Goal: Information Seeking & Learning: Learn about a topic

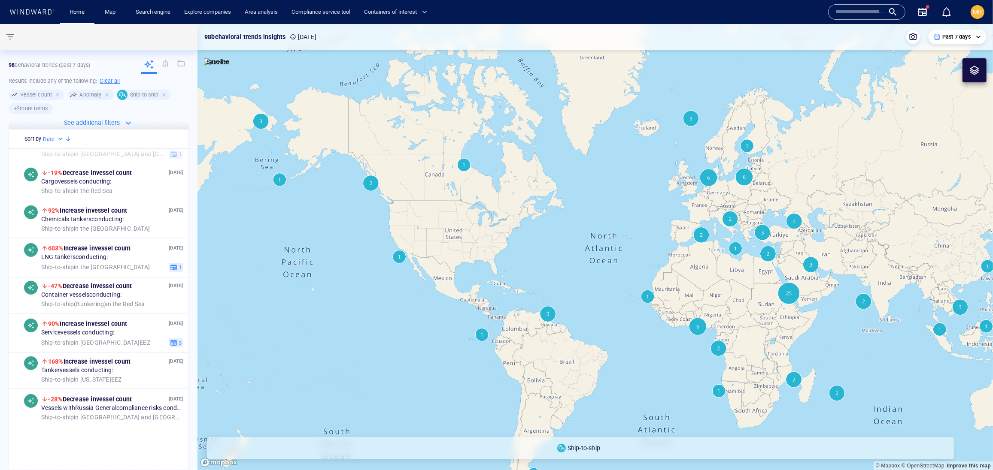
scroll to position [442, 0]
click at [161, 99] on div at bounding box center [165, 95] width 8 height 8
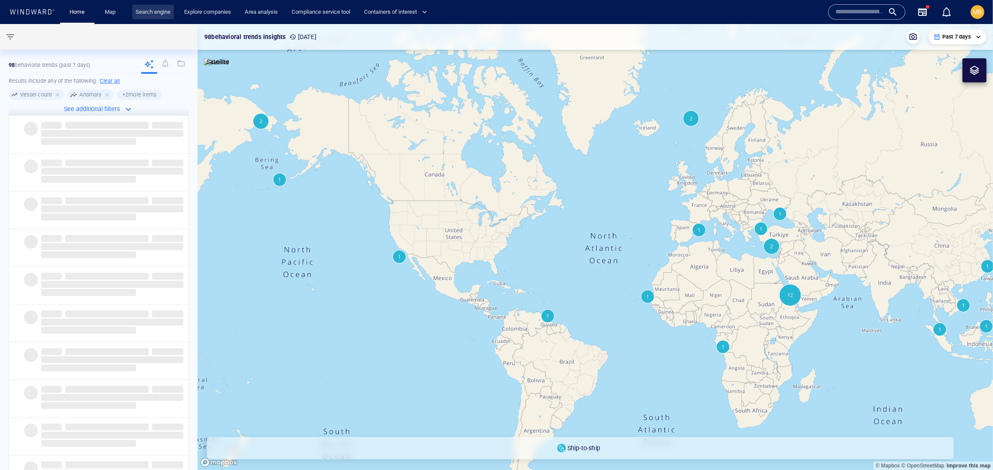
click at [173, 11] on link "Search engine" at bounding box center [153, 12] width 42 height 15
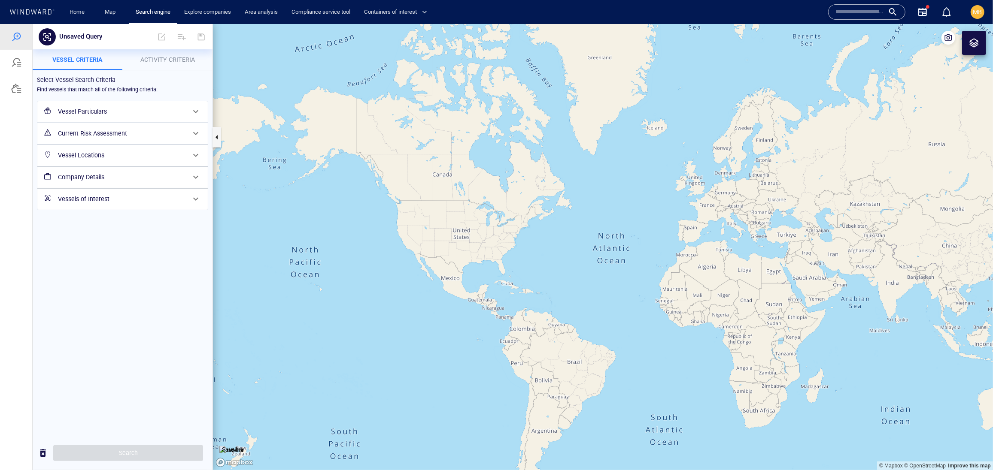
click at [140, 117] on h6 "Vessel Particulars" at bounding box center [121, 111] width 127 height 11
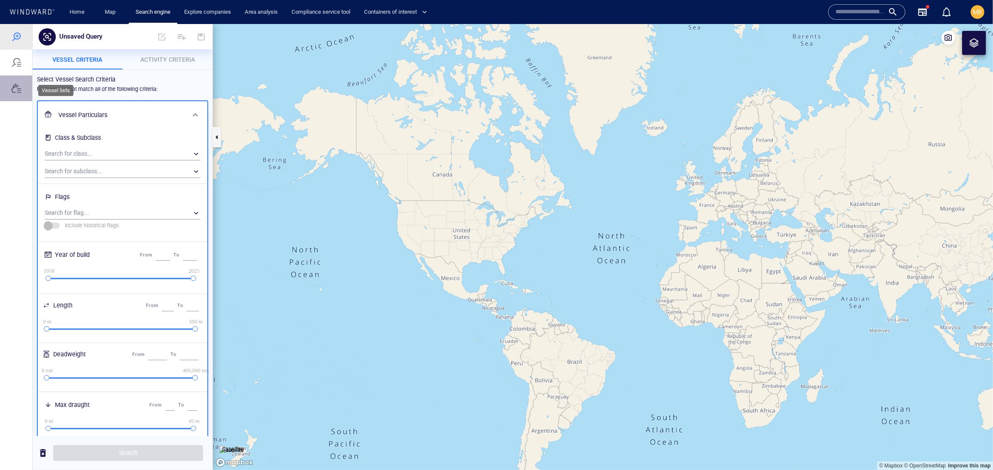
click at [16, 93] on div at bounding box center [16, 88] width 10 height 10
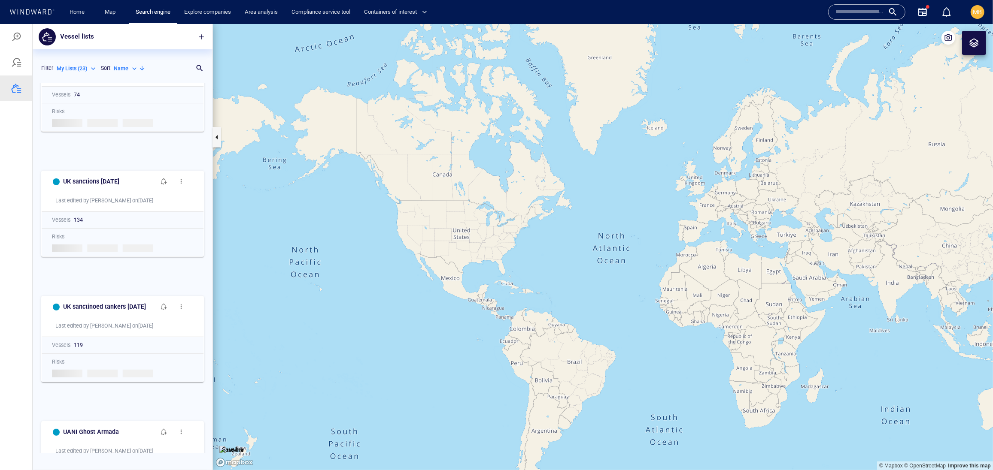
scroll to position [233, 0]
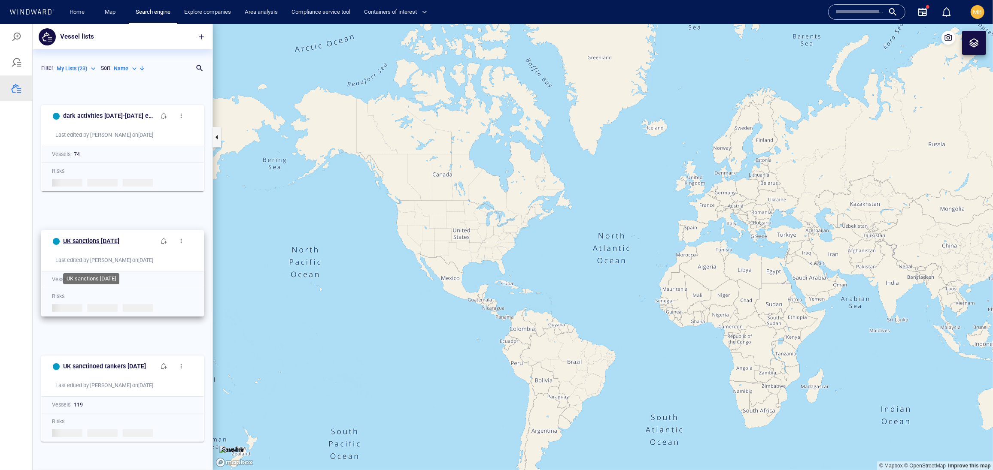
click at [119, 246] on h6 "UK sanctions [DATE]" at bounding box center [91, 241] width 56 height 11
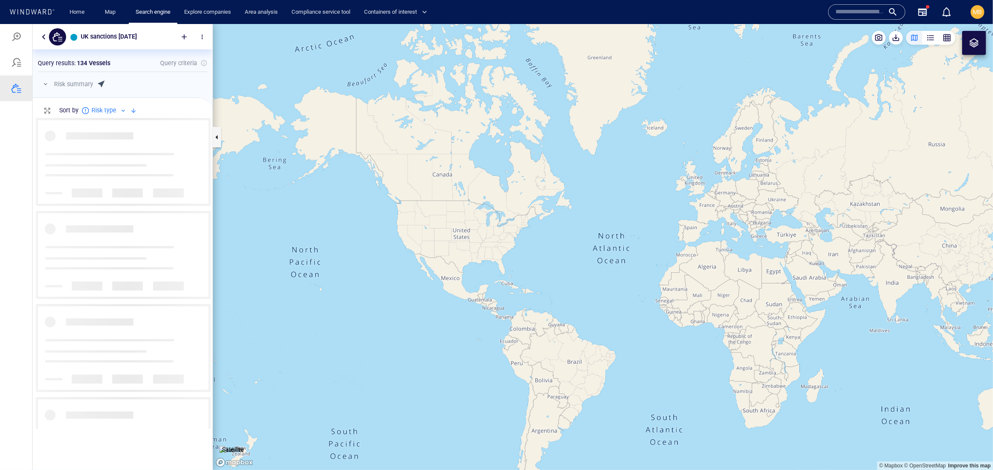
scroll to position [311, 179]
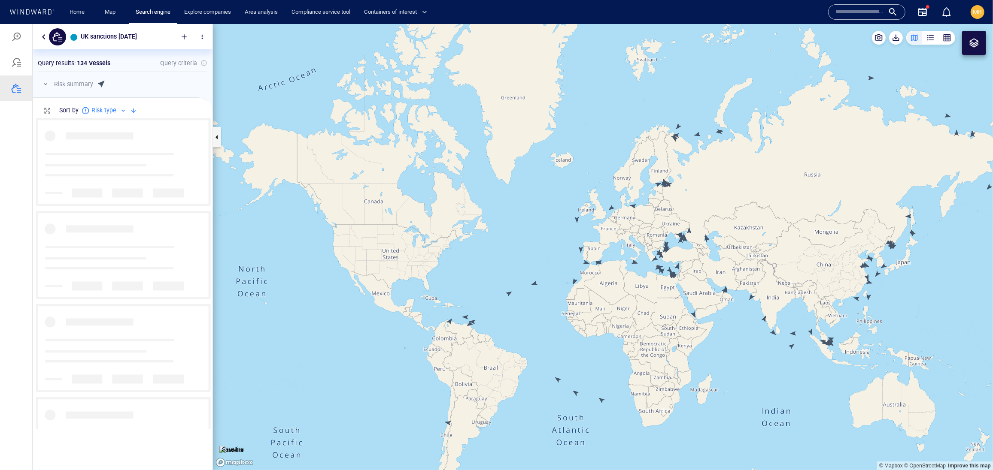
drag, startPoint x: 618, startPoint y: 254, endPoint x: 563, endPoint y: 249, distance: 55.6
click at [563, 249] on canvas "Map" at bounding box center [603, 247] width 780 height 446
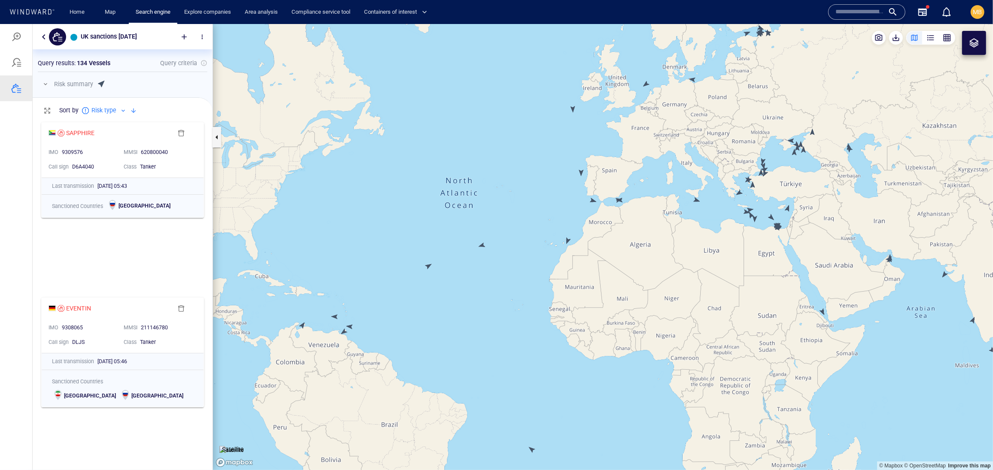
click at [430, 264] on canvas "Map" at bounding box center [603, 247] width 780 height 446
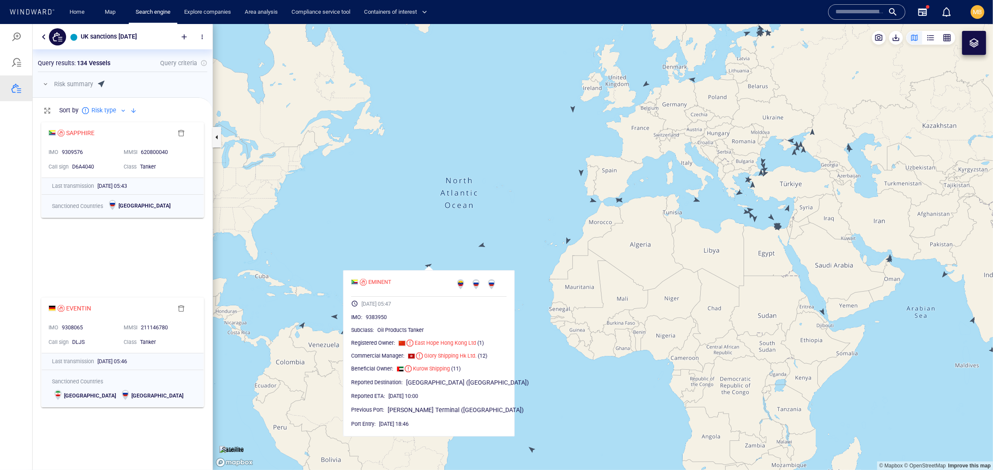
scroll to position [0, 0]
click at [501, 271] on div "EMINENT 20/08/2025 05:47 IMO : 9383950 Subclass : Oil Products Tanker Registere…" at bounding box center [429, 353] width 172 height 166
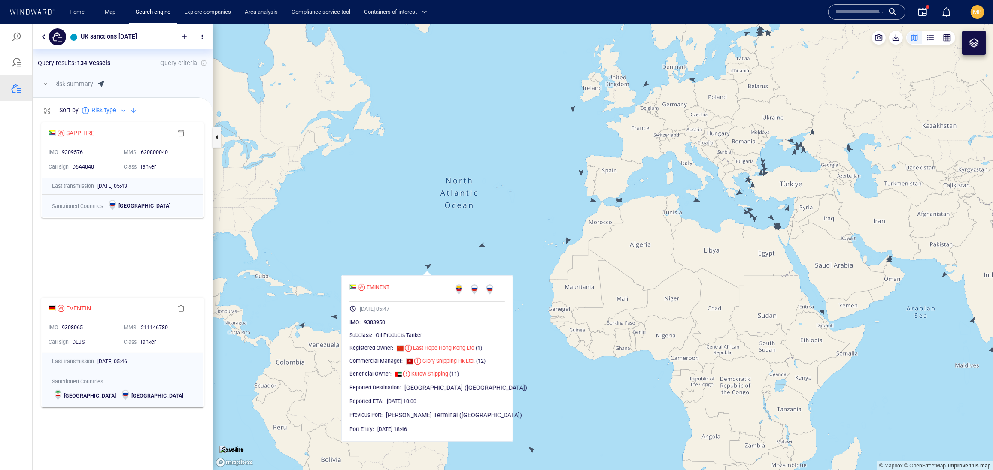
drag, startPoint x: 548, startPoint y: 230, endPoint x: 514, endPoint y: 324, distance: 99.5
click at [514, 324] on canvas "Map" at bounding box center [603, 247] width 780 height 446
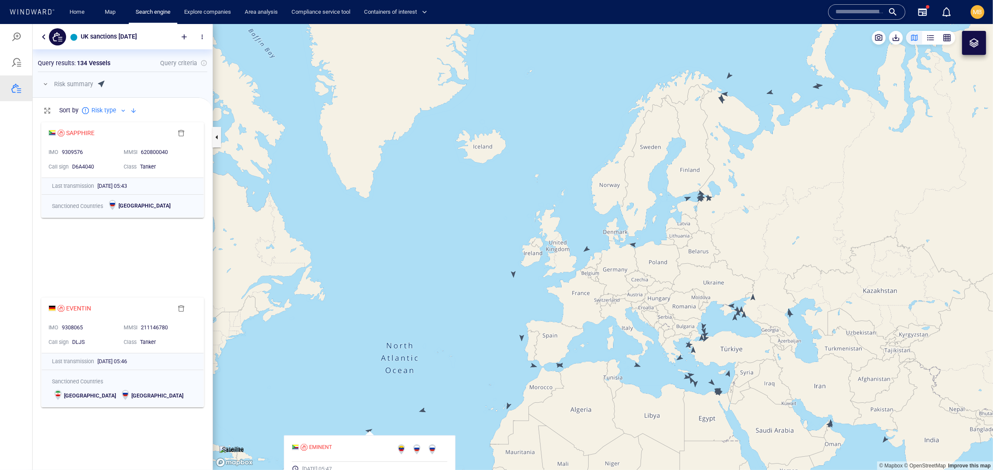
click at [514, 275] on canvas "Map" at bounding box center [603, 247] width 780 height 446
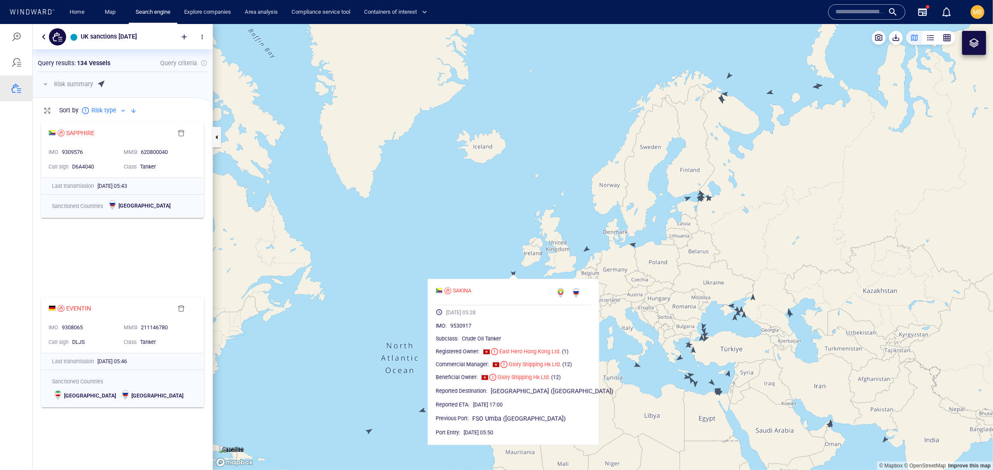
click at [602, 245] on canvas "Map" at bounding box center [603, 247] width 780 height 446
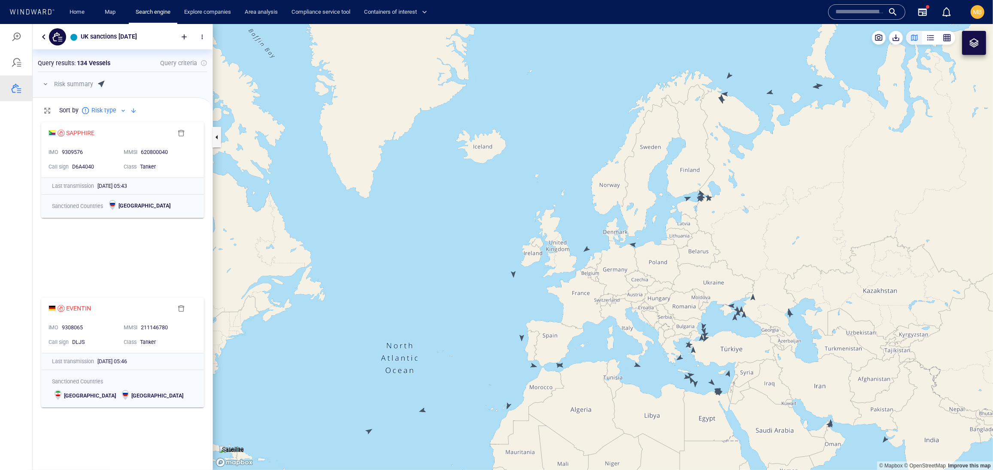
click at [587, 249] on canvas "Map" at bounding box center [603, 247] width 780 height 446
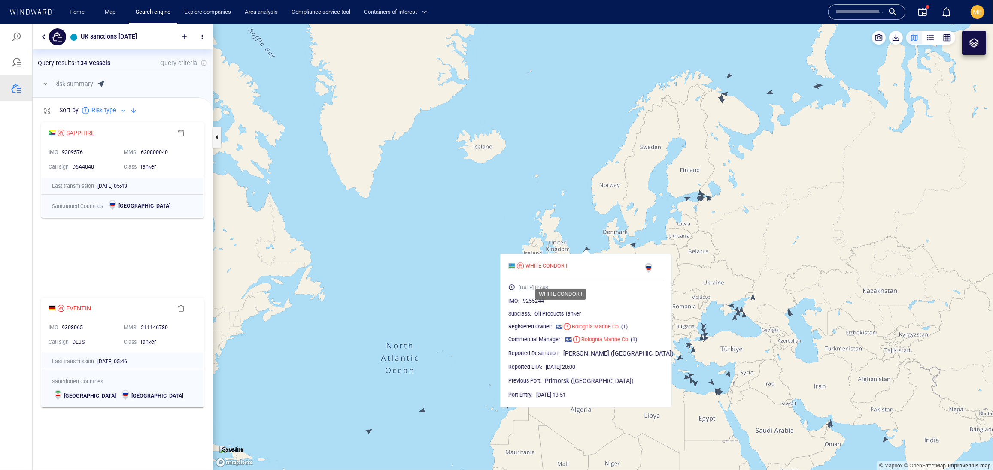
click at [567, 269] on div "WHITE CONDOR I" at bounding box center [546, 266] width 42 height 8
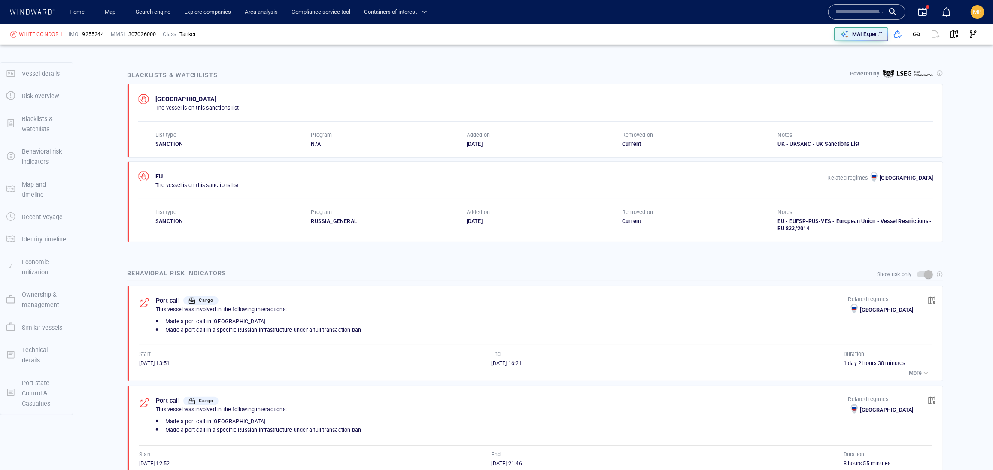
scroll to position [86, 0]
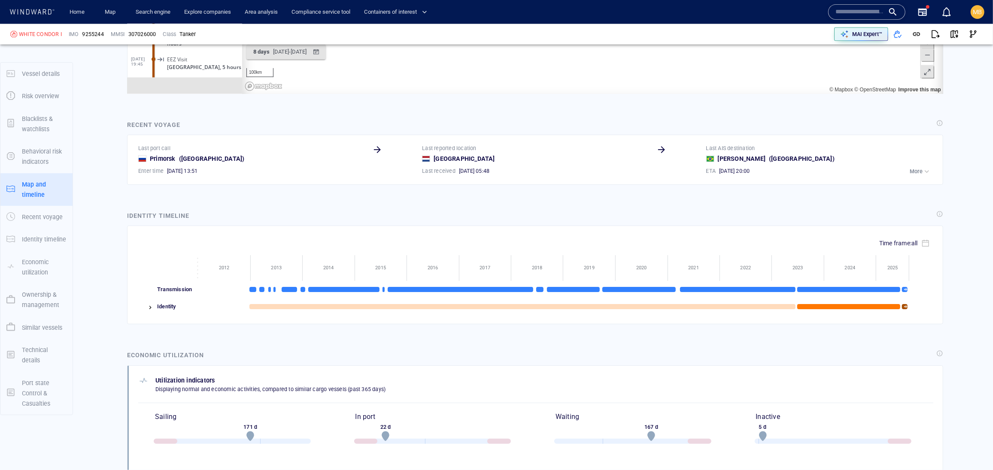
scroll to position [150159, 0]
drag, startPoint x: 580, startPoint y: -47, endPoint x: 508, endPoint y: -46, distance: 72.1
drag, startPoint x: 499, startPoint y: -14, endPoint x: 573, endPoint y: -89, distance: 105.6
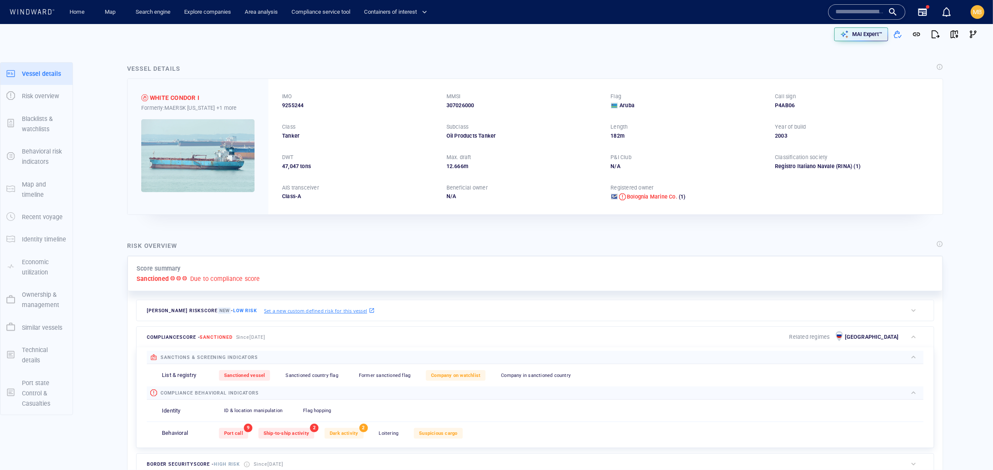
scroll to position [0, 0]
drag, startPoint x: 321, startPoint y: 117, endPoint x: 278, endPoint y: 118, distance: 43.4
click at [277, 118] on div "IMO 9255244 MMSI 307026000 Flag Aruba Call sign P4AB06 Class Tanker Subclass Oi…" at bounding box center [605, 146] width 674 height 135
copy span "9255244"
click at [199, 103] on div "WHITE CONDOR I" at bounding box center [174, 98] width 49 height 10
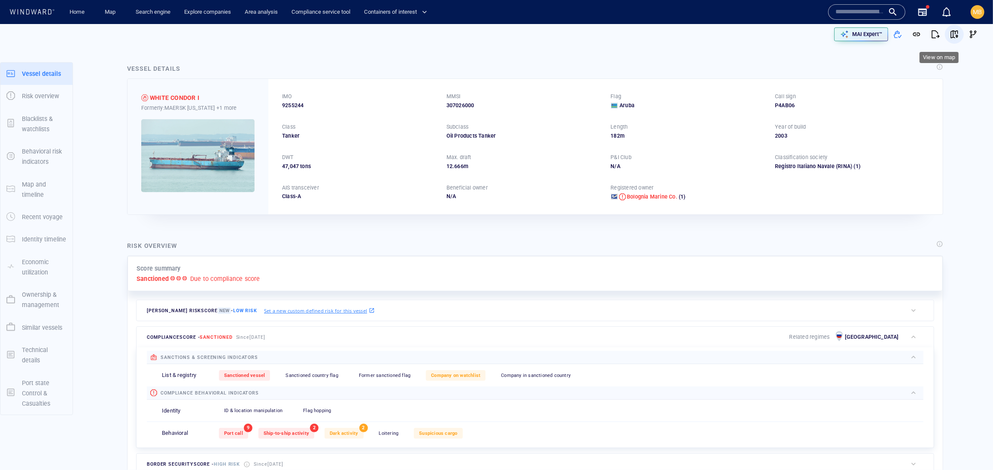
click at [950, 32] on span "button" at bounding box center [954, 34] width 9 height 9
click at [118, 11] on link "Map" at bounding box center [111, 12] width 21 height 15
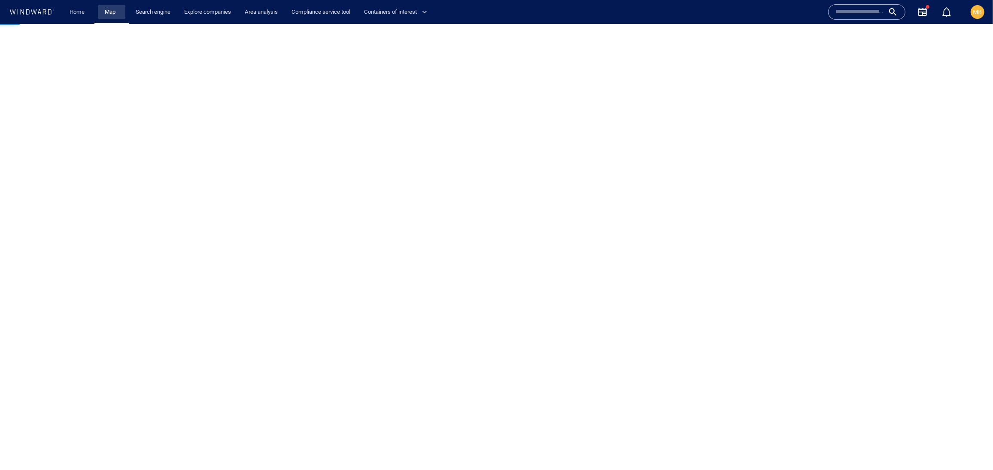
click at [118, 11] on link "Map" at bounding box center [111, 12] width 21 height 15
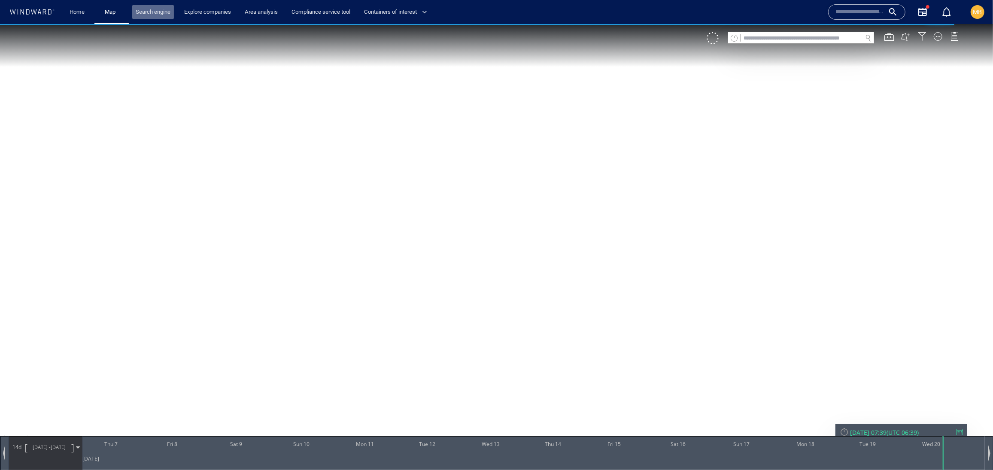
click at [170, 11] on link "Search engine" at bounding box center [153, 12] width 42 height 15
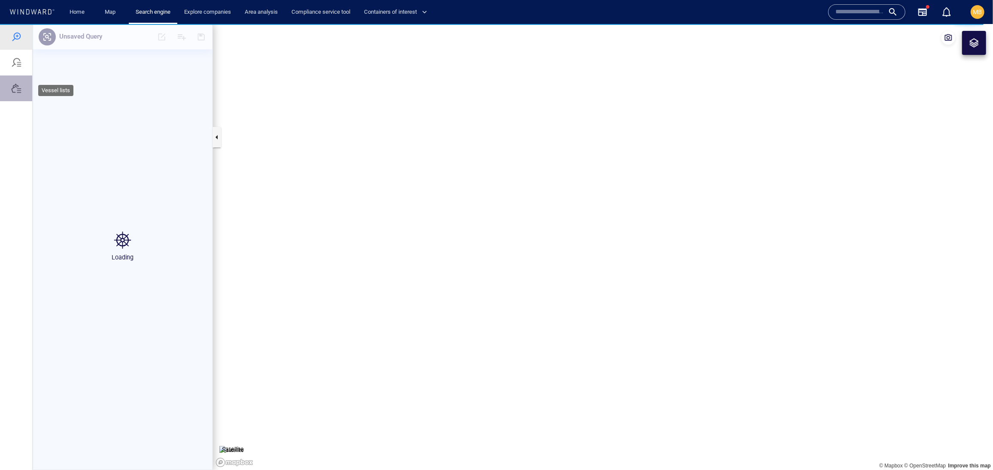
click at [19, 93] on div at bounding box center [16, 88] width 10 height 10
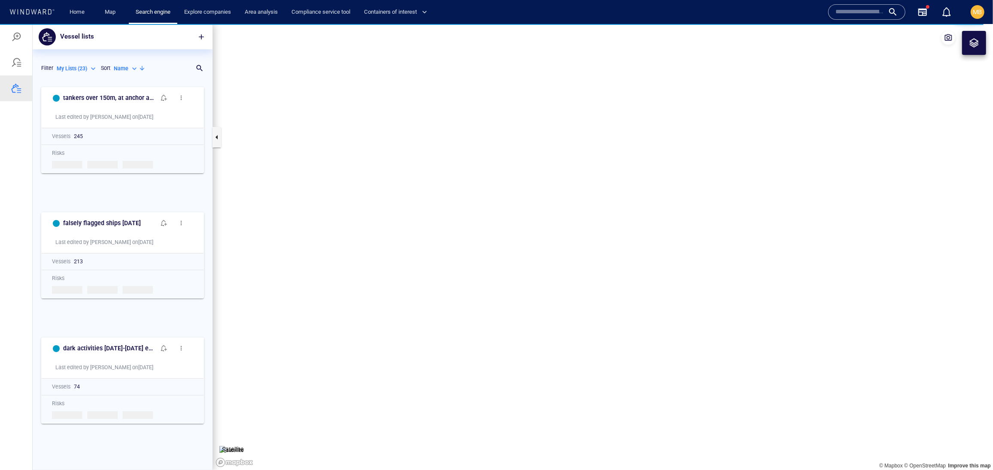
scroll to position [0, 0]
click at [120, 228] on h6 "falsely flagged ships august 6 2025" at bounding box center [102, 223] width 78 height 11
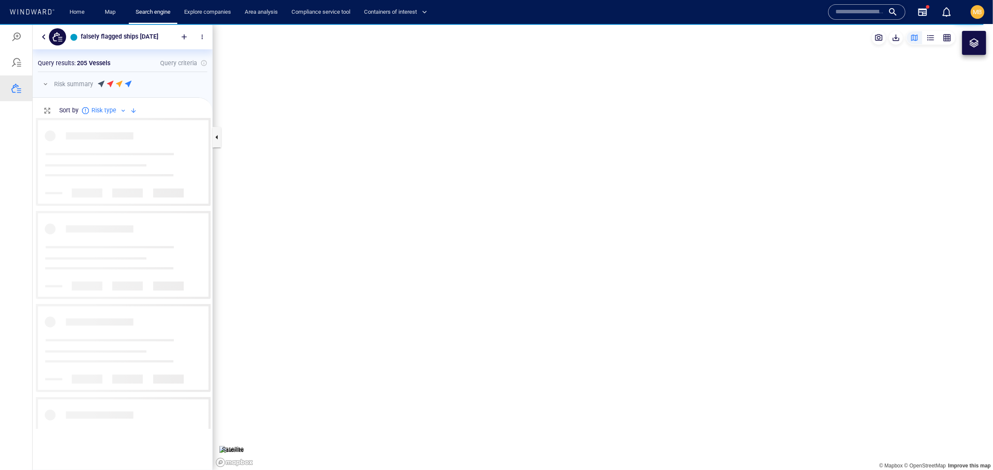
scroll to position [311, 179]
drag, startPoint x: 534, startPoint y: 197, endPoint x: 515, endPoint y: 239, distance: 45.1
click at [515, 239] on canvas "Map" at bounding box center [603, 247] width 780 height 446
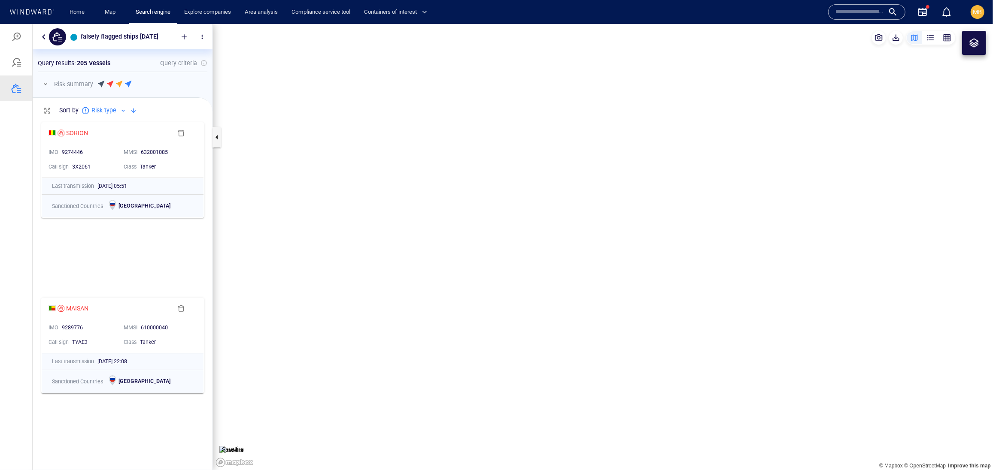
drag, startPoint x: 626, startPoint y: 290, endPoint x: 569, endPoint y: 250, distance: 69.3
click at [569, 250] on canvas "Map" at bounding box center [603, 247] width 780 height 446
click at [392, 207] on canvas "Map" at bounding box center [603, 247] width 780 height 446
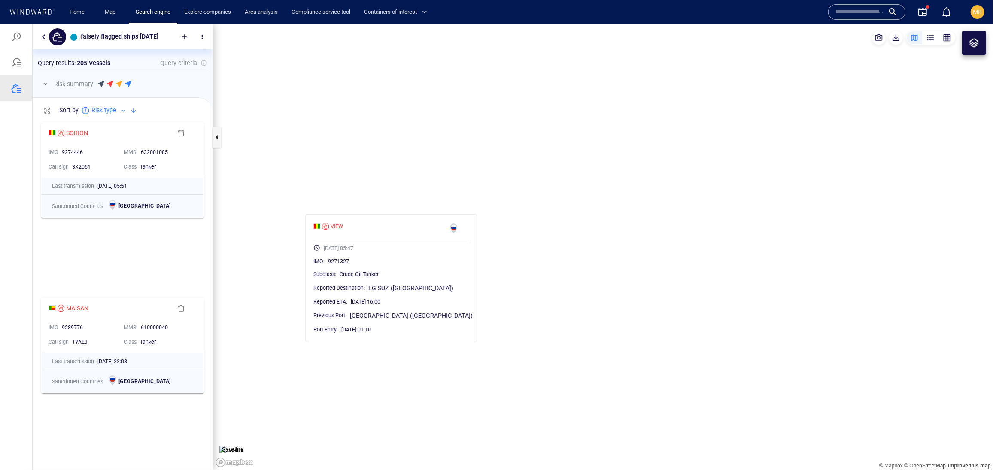
click at [530, 277] on canvas "Map" at bounding box center [603, 247] width 780 height 446
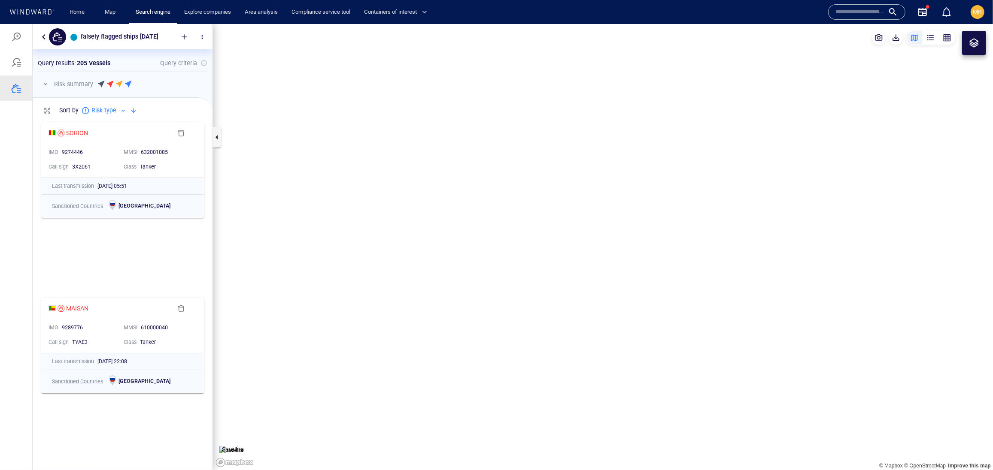
click at [470, 338] on canvas "Map" at bounding box center [603, 247] width 780 height 446
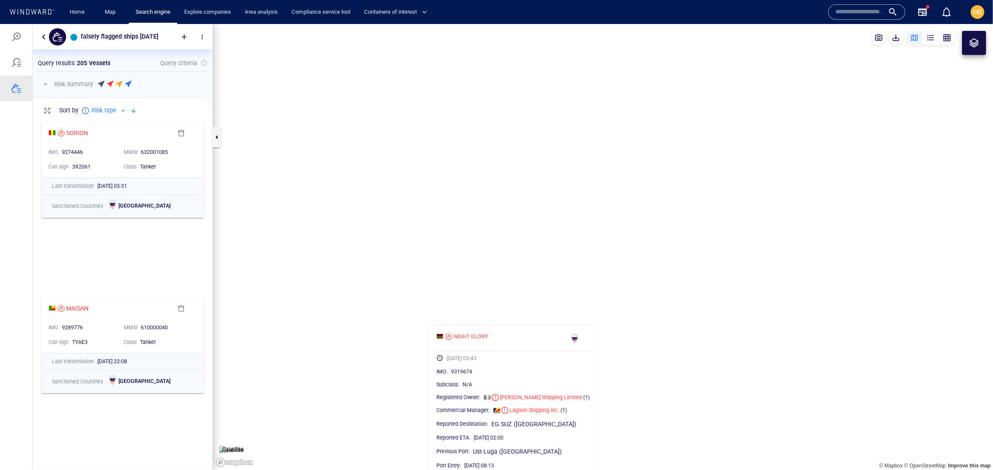
drag, startPoint x: 544, startPoint y: 315, endPoint x: 515, endPoint y: 234, distance: 86.6
click at [515, 234] on canvas "Map" at bounding box center [603, 247] width 780 height 446
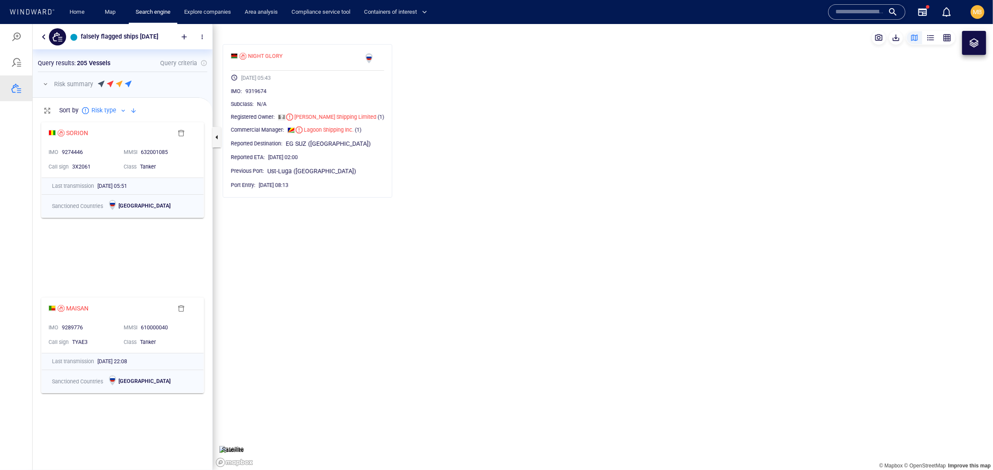
drag, startPoint x: 484, startPoint y: 168, endPoint x: 484, endPoint y: 197, distance: 29.2
click at [484, 197] on canvas "Map" at bounding box center [603, 247] width 780 height 446
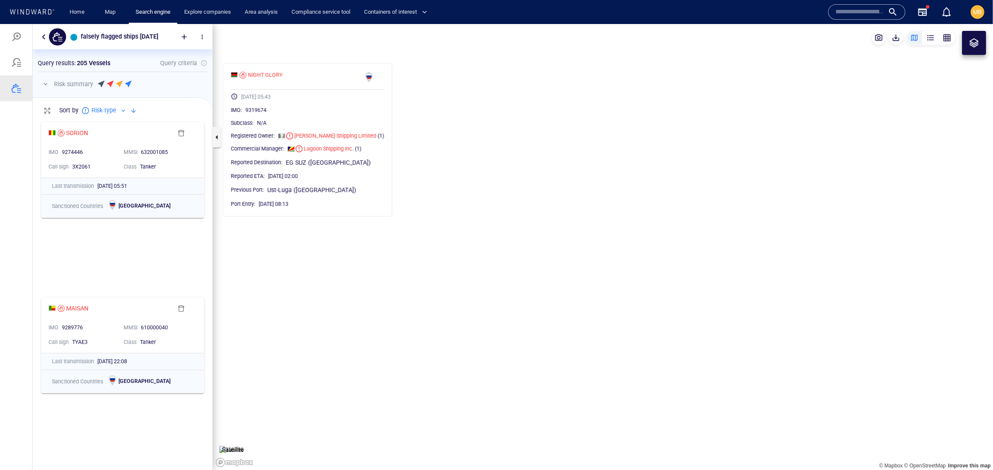
click at [463, 177] on canvas "Map" at bounding box center [603, 247] width 780 height 446
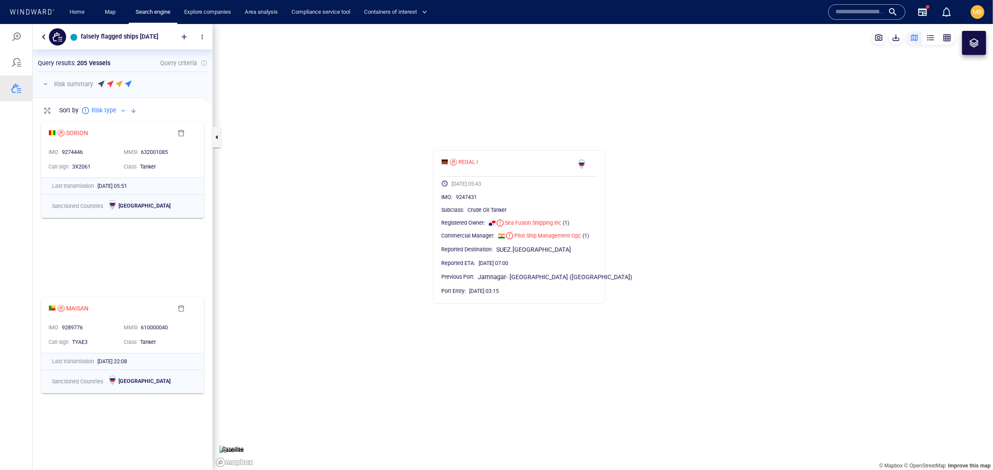
drag, startPoint x: 359, startPoint y: 209, endPoint x: 398, endPoint y: 259, distance: 63.9
click at [398, 258] on canvas "Map" at bounding box center [603, 247] width 780 height 446
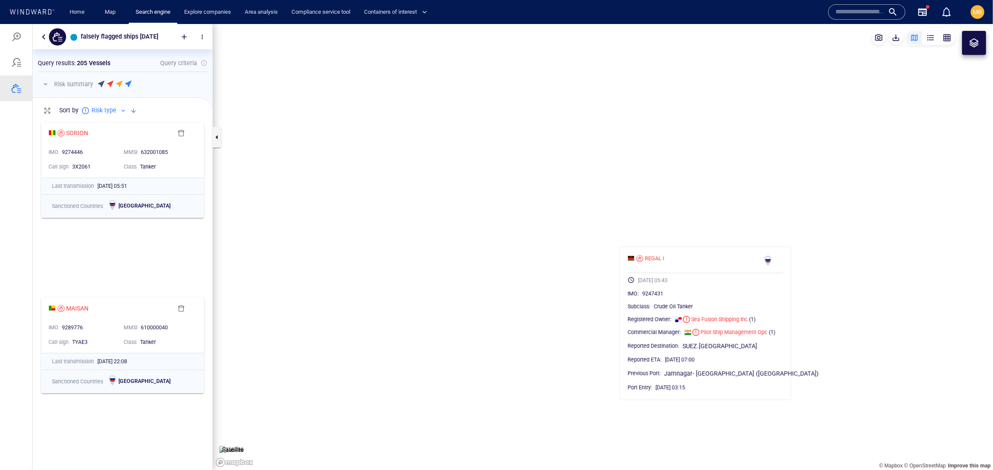
drag, startPoint x: 321, startPoint y: 301, endPoint x: 412, endPoint y: 276, distance: 94.2
click at [412, 277] on canvas "Map" at bounding box center [603, 247] width 780 height 446
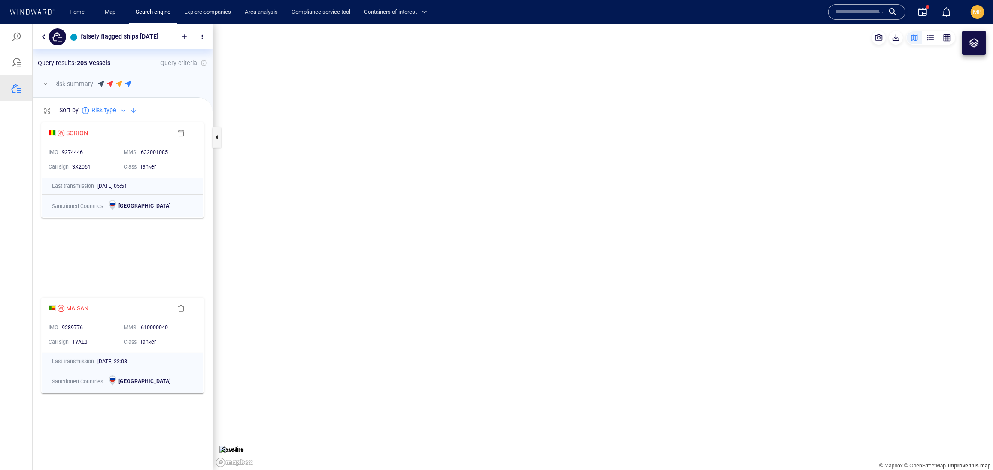
click at [376, 290] on canvas "Map" at bounding box center [603, 247] width 780 height 446
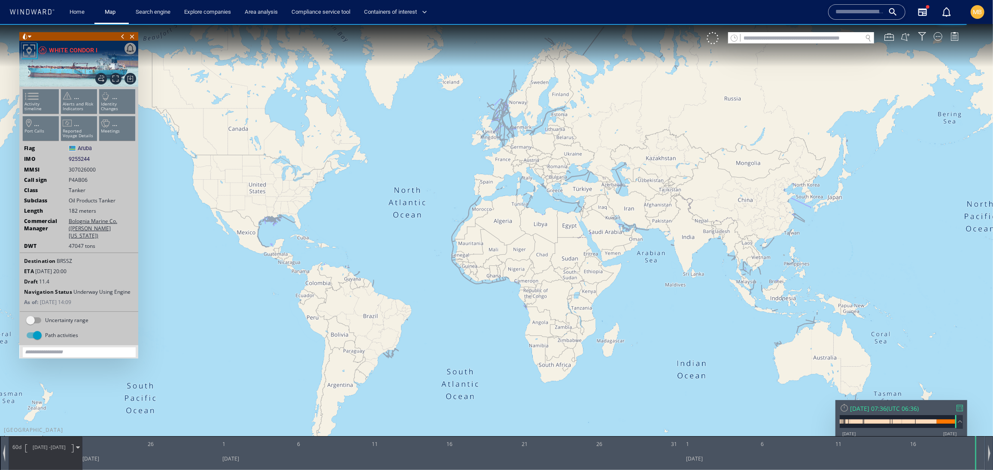
drag, startPoint x: 512, startPoint y: 190, endPoint x: 498, endPoint y: 288, distance: 99.3
click at [499, 285] on canvas "Map" at bounding box center [496, 243] width 993 height 438
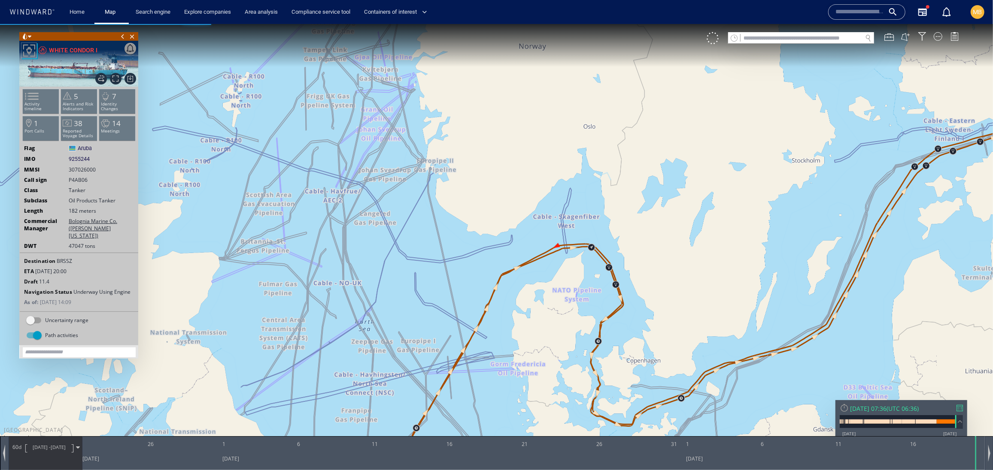
drag, startPoint x: 474, startPoint y: 344, endPoint x: 476, endPoint y: 281, distance: 62.7
click at [476, 281] on canvas "Map" at bounding box center [496, 243] width 993 height 438
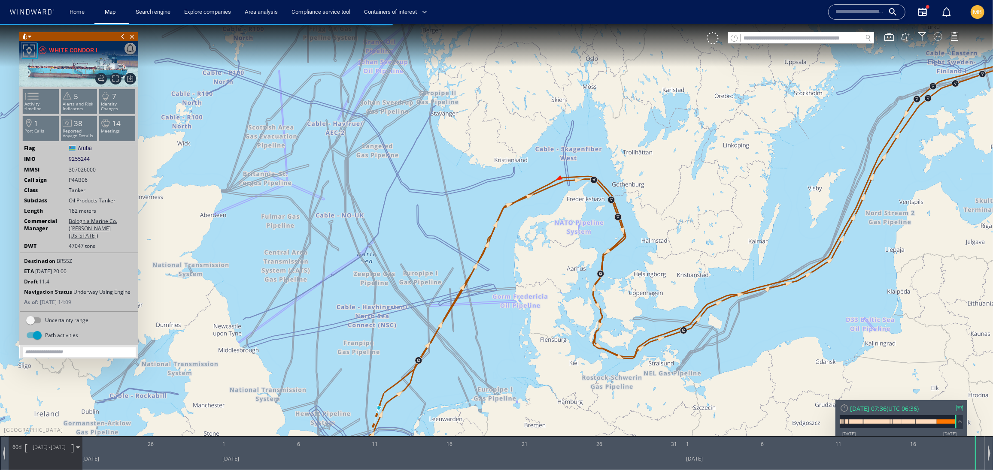
click at [936, 36] on div at bounding box center [937, 36] width 9 height 9
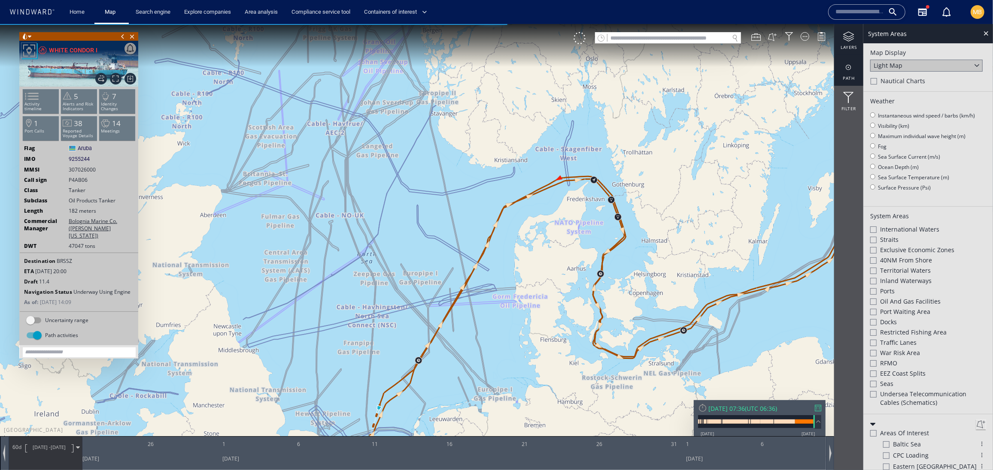
click at [846, 76] on div "path" at bounding box center [848, 69] width 29 height 31
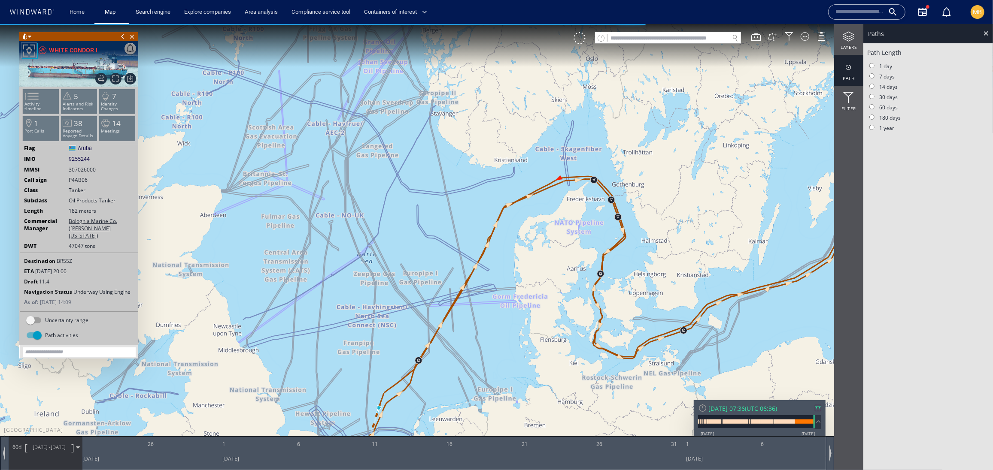
click at [871, 90] on label "14 days" at bounding box center [882, 86] width 30 height 7
drag, startPoint x: 416, startPoint y: 362, endPoint x: 439, endPoint y: 260, distance: 105.0
click at [439, 260] on canvas "Map" at bounding box center [496, 243] width 993 height 438
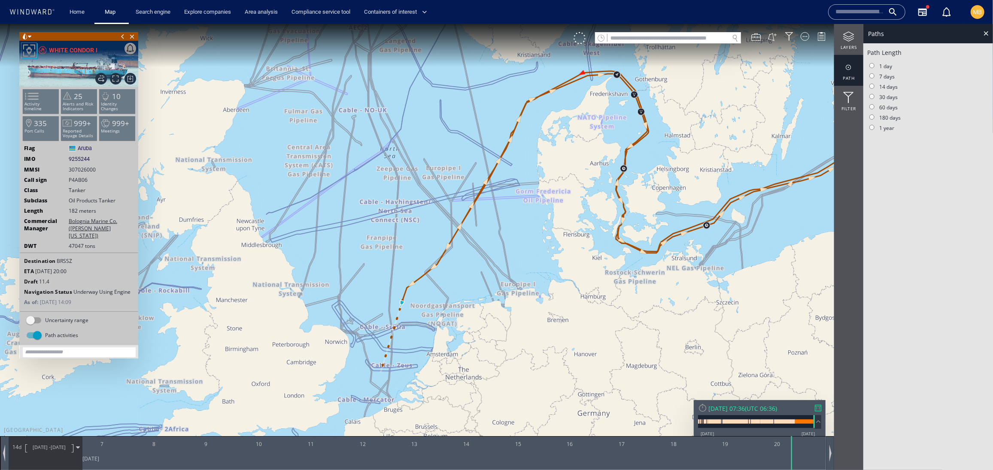
drag, startPoint x: 673, startPoint y: 154, endPoint x: 450, endPoint y: 195, distance: 226.4
click at [450, 195] on canvas "Map" at bounding box center [496, 243] width 993 height 438
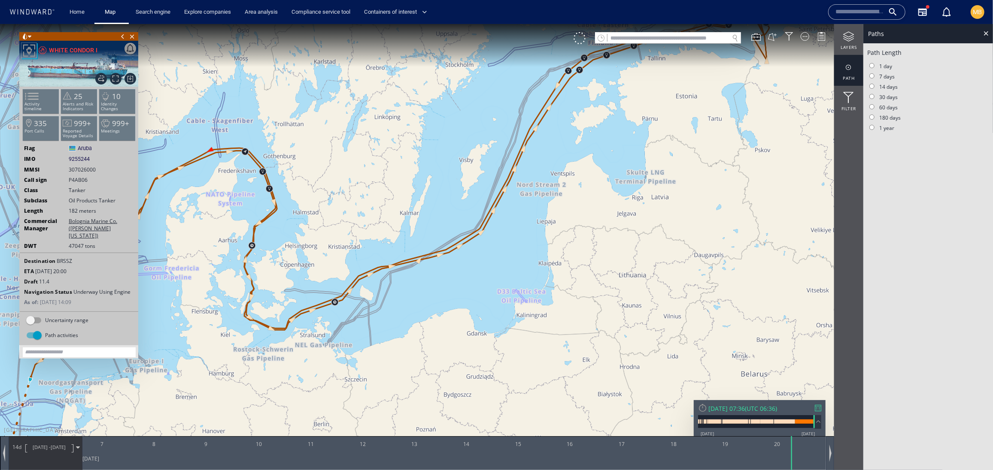
drag, startPoint x: 609, startPoint y: 161, endPoint x: 560, endPoint y: 260, distance: 110.2
click at [560, 261] on canvas "Map" at bounding box center [496, 243] width 993 height 438
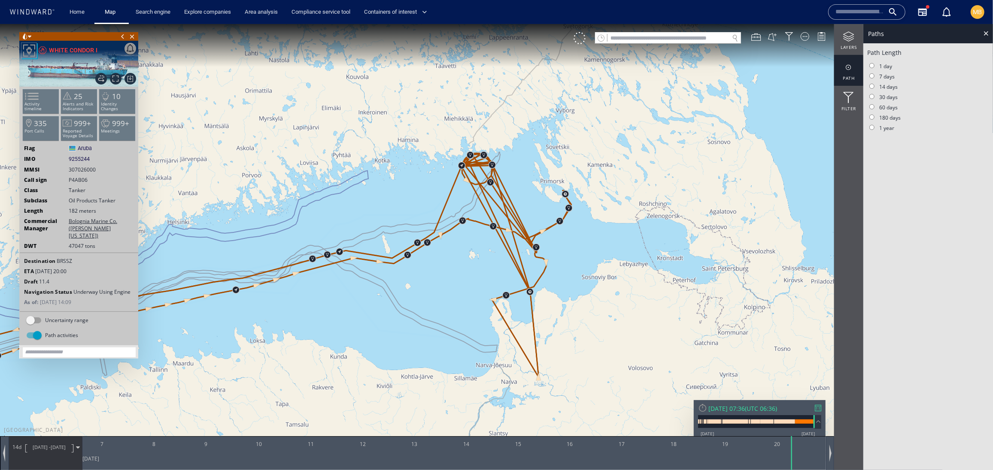
drag, startPoint x: 517, startPoint y: 287, endPoint x: 517, endPoint y: 235, distance: 51.5
click at [517, 235] on canvas "Map" at bounding box center [496, 243] width 993 height 438
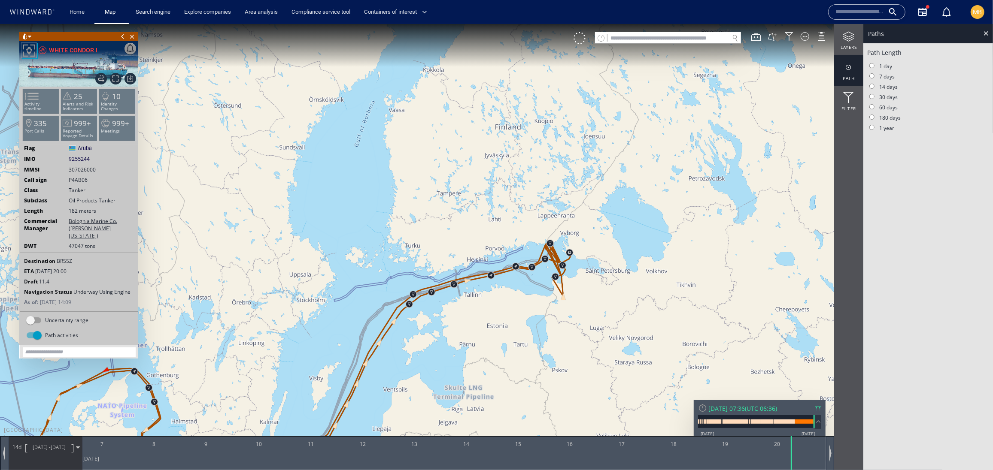
drag, startPoint x: 436, startPoint y: 326, endPoint x: 570, endPoint y: 218, distance: 172.1
click at [569, 218] on canvas "Map" at bounding box center [496, 243] width 993 height 438
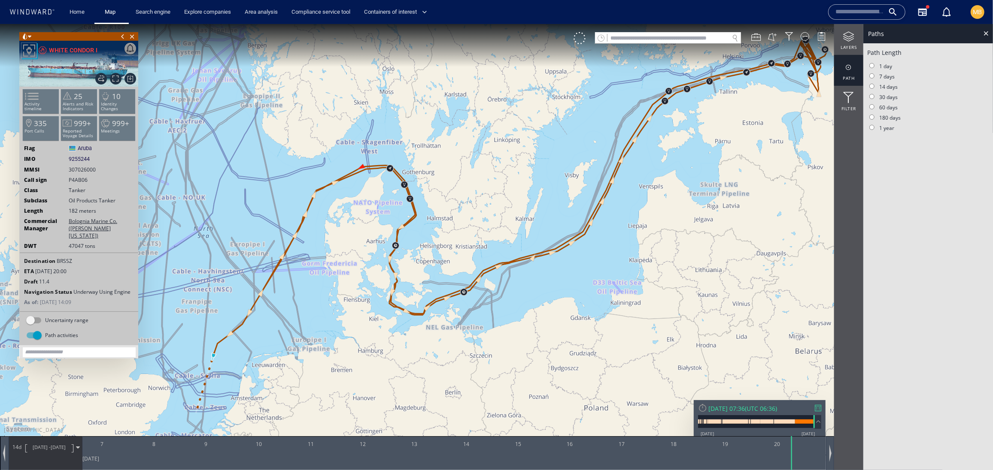
drag, startPoint x: 433, startPoint y: 280, endPoint x: 562, endPoint y: 238, distance: 135.7
click at [562, 238] on canvas "Map" at bounding box center [496, 243] width 993 height 438
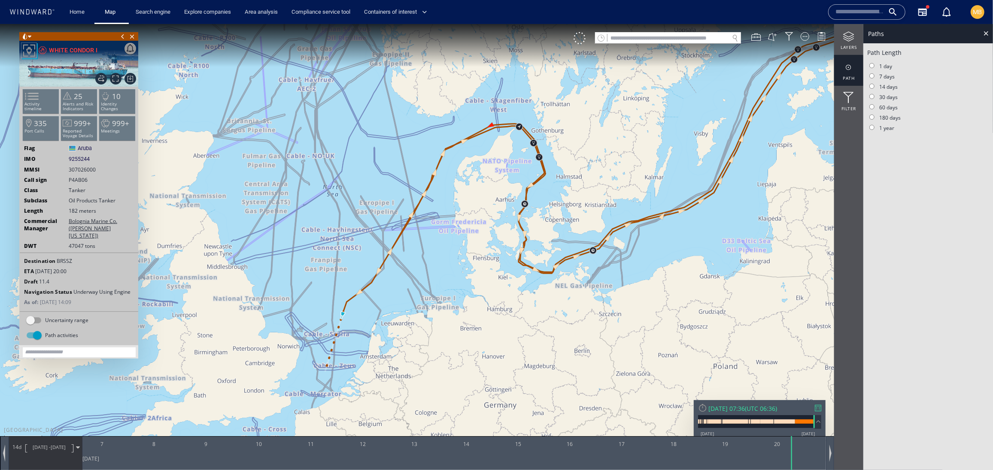
drag, startPoint x: 337, startPoint y: 294, endPoint x: 360, endPoint y: 273, distance: 30.7
click at [360, 274] on canvas "Map" at bounding box center [496, 243] width 993 height 438
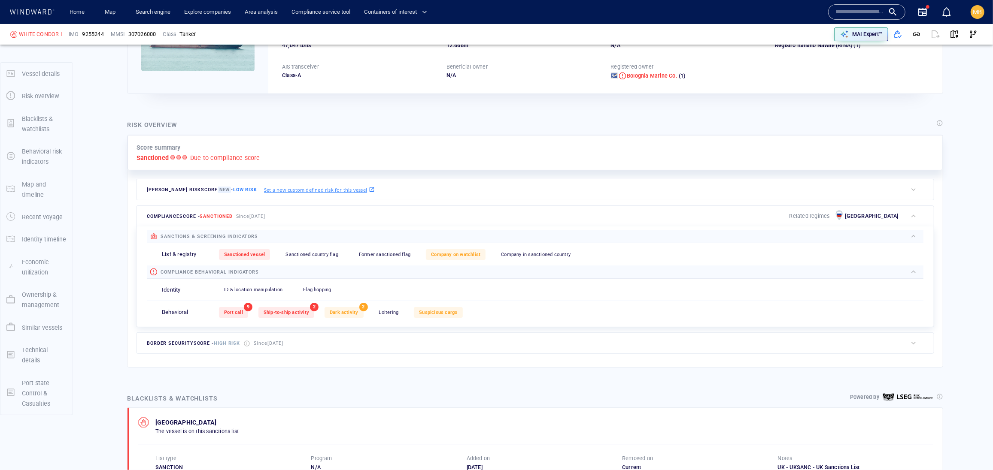
scroll to position [43, 0]
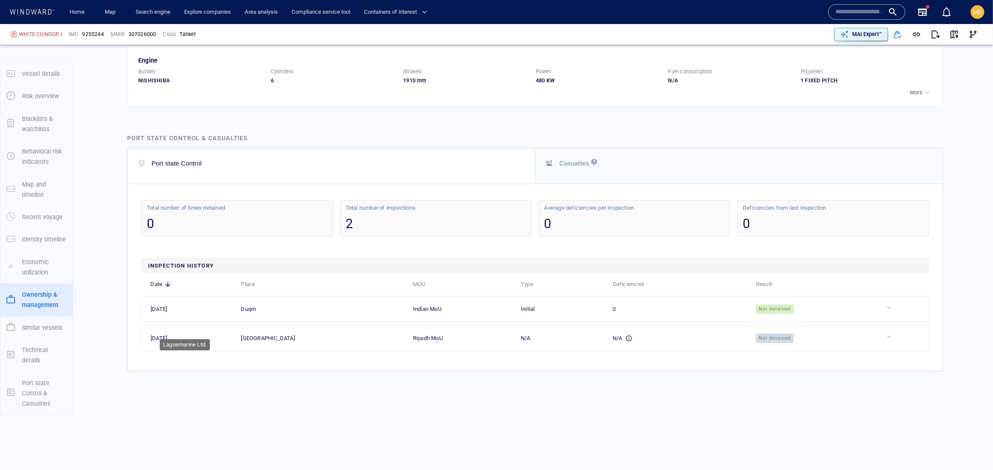
scroll to position [2402, 0]
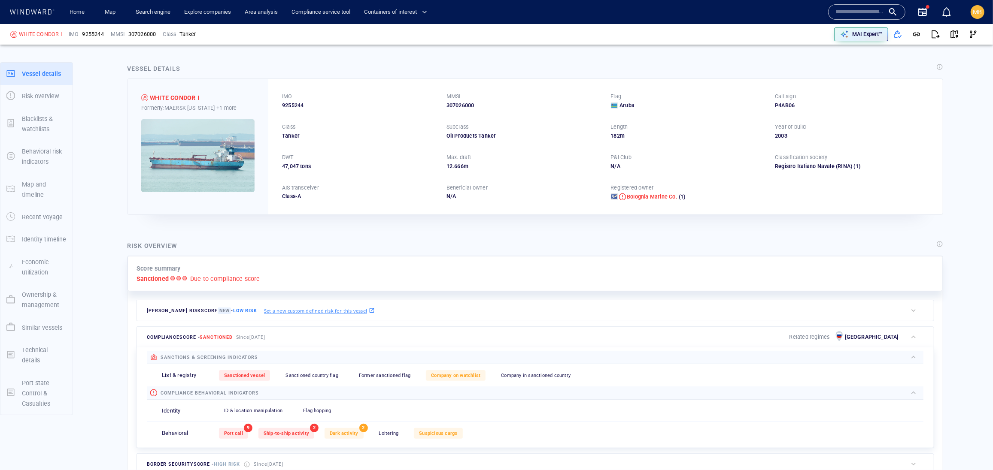
scroll to position [0, 0]
drag, startPoint x: 320, startPoint y: 118, endPoint x: 282, endPoint y: 117, distance: 38.2
click at [282, 109] on div "9255244" at bounding box center [359, 106] width 154 height 8
copy span "9255244"
click at [835, 12] on input "text" at bounding box center [859, 12] width 49 height 13
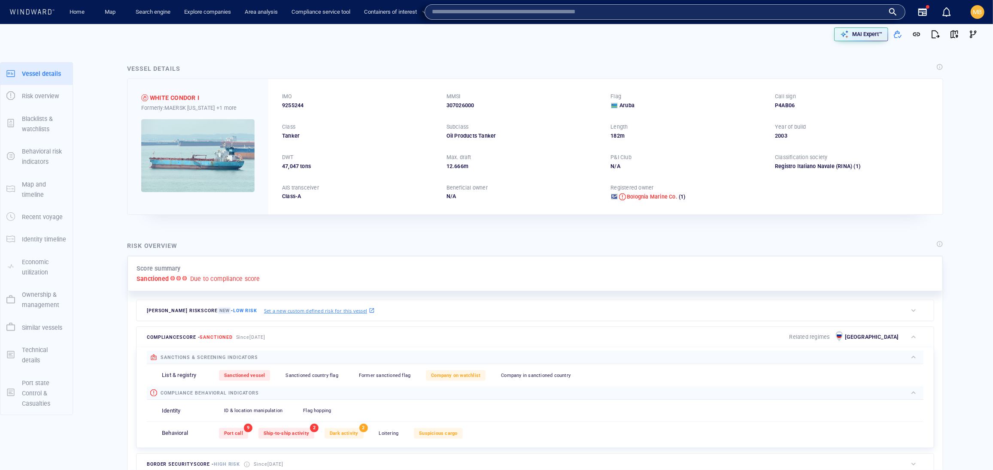
paste input "*******"
type input "*******"
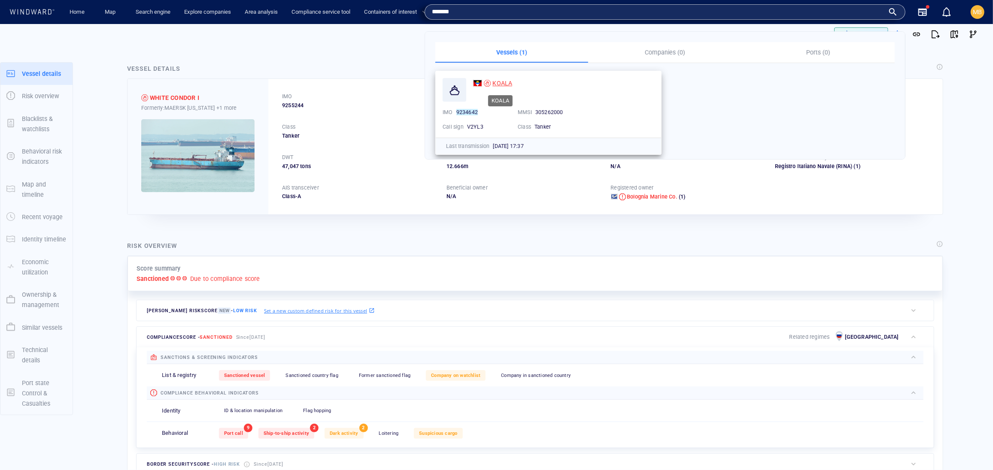
click at [498, 83] on span "KOALA" at bounding box center [502, 83] width 20 height 7
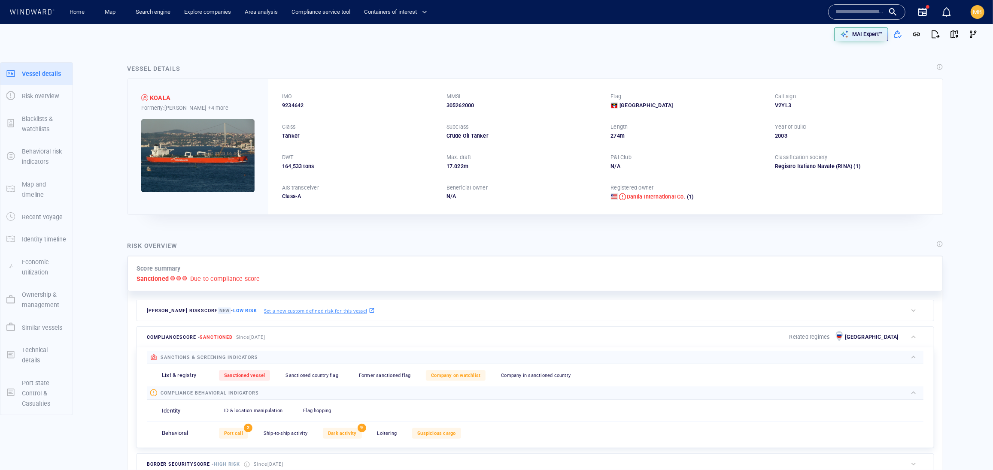
scroll to position [283, 0]
